Goal: Task Accomplishment & Management: Complete application form

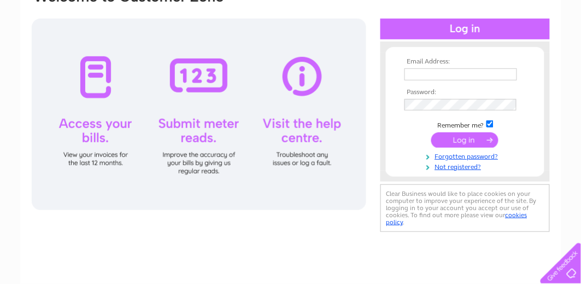
scroll to position [51, 0]
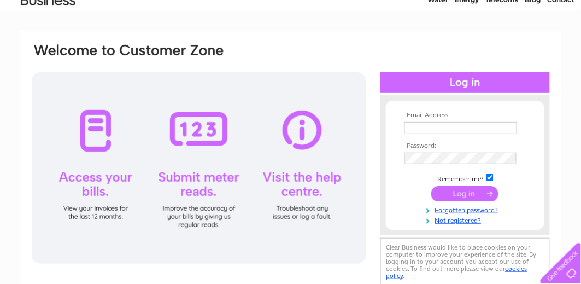
click at [443, 127] on input "text" at bounding box center [461, 128] width 113 height 12
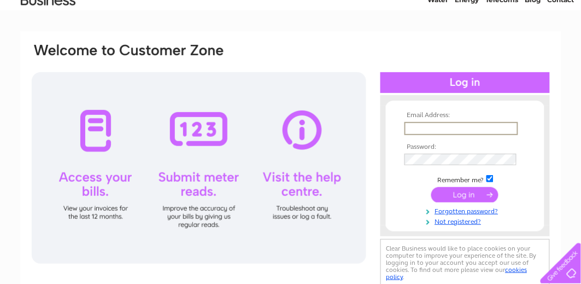
type input "[PERSON_NAME][EMAIL_ADDRESS][DOMAIN_NAME]"
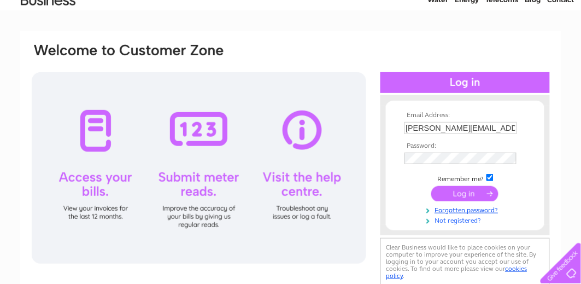
click at [451, 221] on link "Not registered?" at bounding box center [467, 219] width 124 height 10
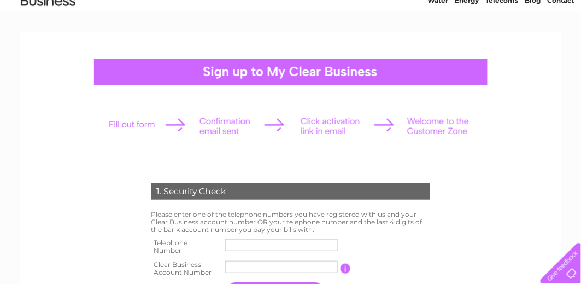
scroll to position [102, 0]
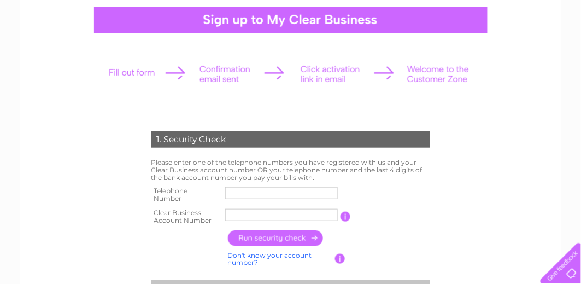
click at [249, 191] on input "text" at bounding box center [281, 193] width 113 height 12
type input "07720438585"
click at [251, 217] on input "text" at bounding box center [281, 215] width 113 height 12
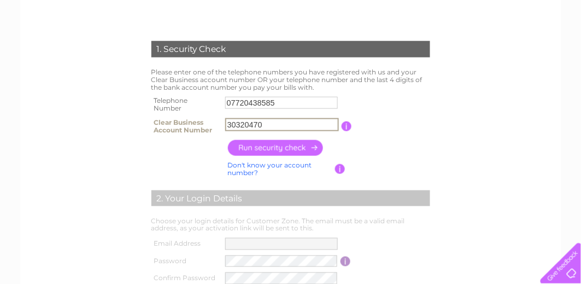
scroll to position [205, 0]
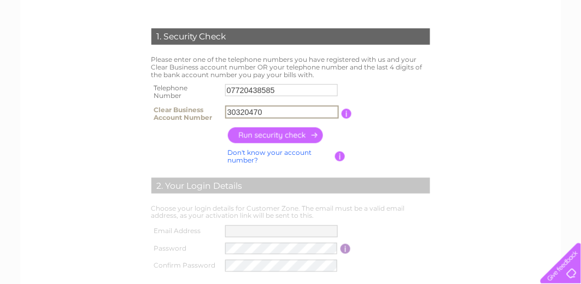
type input "30320470"
click at [262, 135] on input "button" at bounding box center [276, 135] width 96 height 16
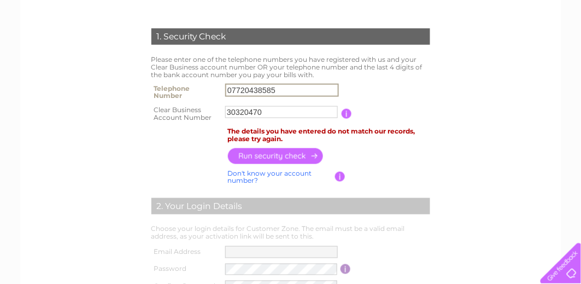
drag, startPoint x: 262, startPoint y: 87, endPoint x: 0, endPoint y: 84, distance: 262.0
click at [0, 86] on html "1. Security Check Please enter one of the telephone numbers you have registered…" at bounding box center [290, 218] width 581 height 847
type input "01506374742"
drag, startPoint x: 559, startPoint y: 115, endPoint x: 547, endPoint y: 117, distance: 12.1
click at [559, 115] on div "1. Security Check Please enter one of the telephone numbers you have registered…" at bounding box center [290, 162] width 541 height 570
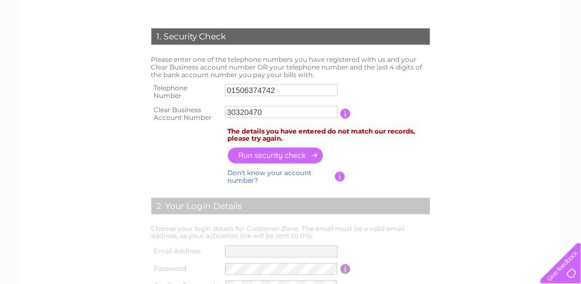
click at [286, 156] on input "button" at bounding box center [276, 156] width 96 height 16
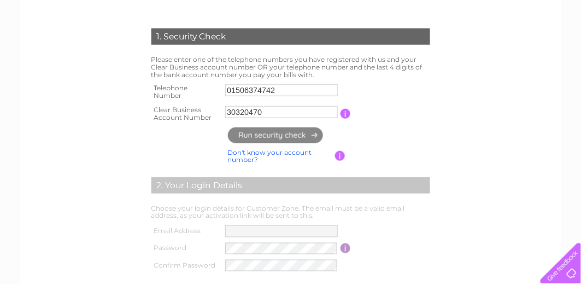
type input "**********"
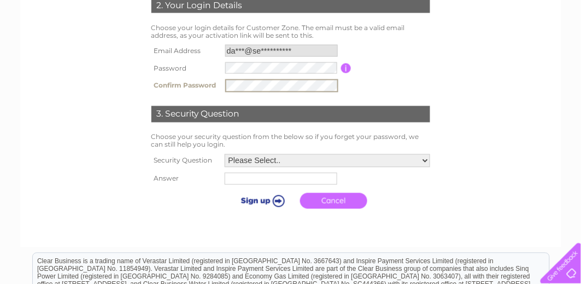
scroll to position [359, 0]
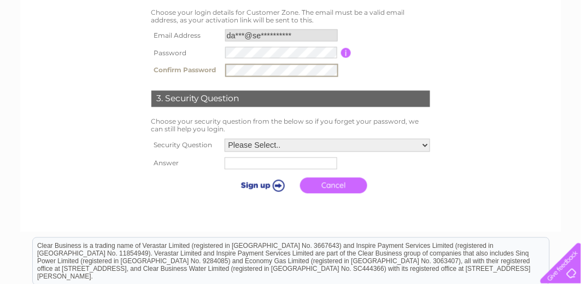
click at [319, 147] on select "Please Select.. In what town or city was your first job? In what town or city d…" at bounding box center [328, 145] width 206 height 13
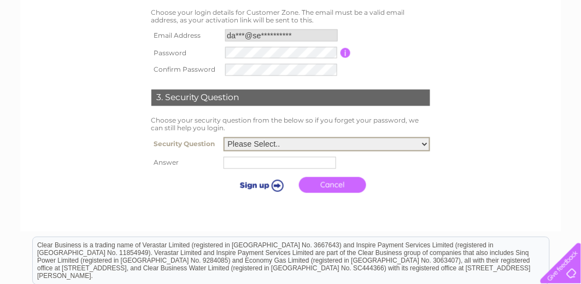
select select "5"
click at [224, 137] on select "Please Select.. In what town or city was your first job? In what town or city d…" at bounding box center [327, 144] width 207 height 14
click at [260, 161] on input "text" at bounding box center [280, 163] width 113 height 12
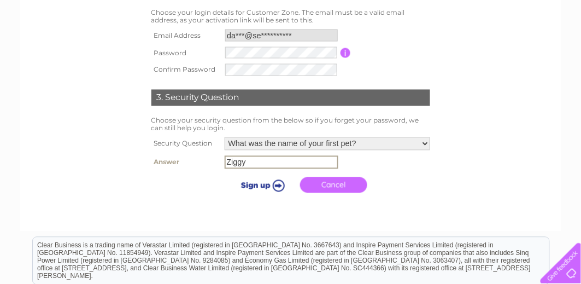
type input "Ziggy"
click at [259, 182] on input "submit" at bounding box center [260, 185] width 67 height 15
